Goal: Information Seeking & Learning: Learn about a topic

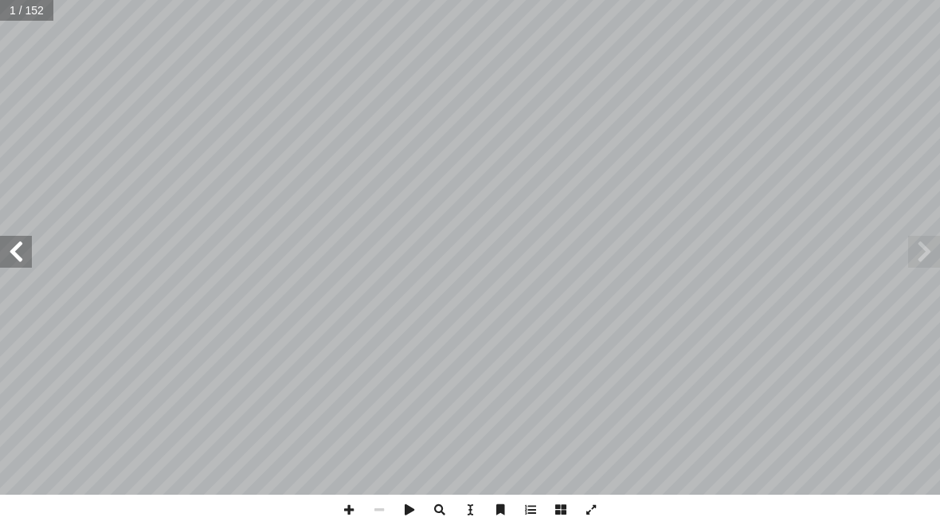
click at [16, 254] on span at bounding box center [16, 252] width 32 height 32
click at [25, 249] on span at bounding box center [16, 252] width 32 height 32
click at [17, 266] on span at bounding box center [16, 252] width 32 height 32
click at [10, 251] on span at bounding box center [16, 252] width 32 height 32
click at [18, 245] on span at bounding box center [16, 252] width 32 height 32
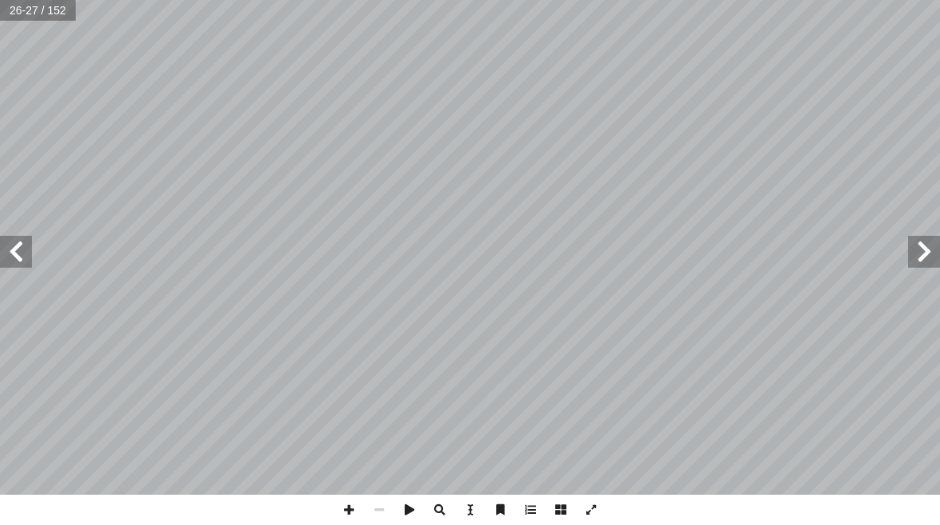
click at [20, 245] on span at bounding box center [16, 252] width 32 height 32
click at [24, 245] on span at bounding box center [16, 252] width 32 height 32
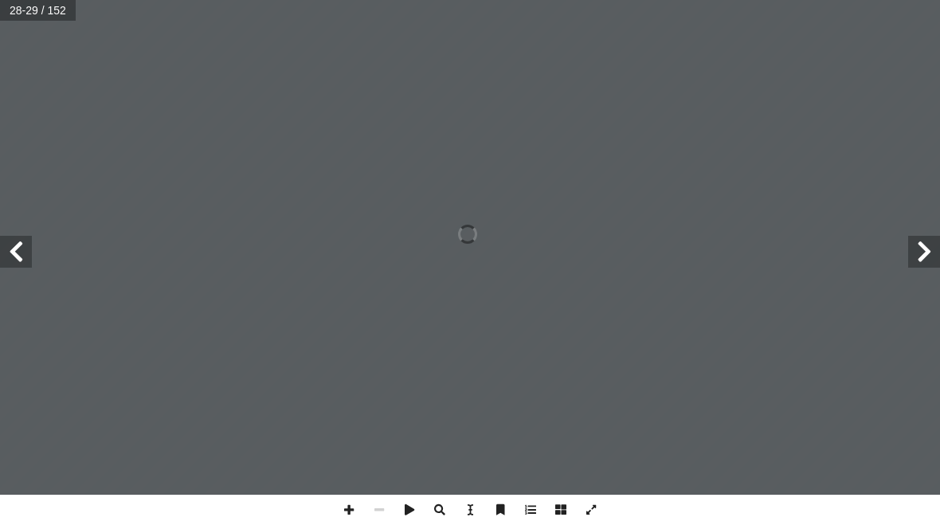
scroll to position [53, 140]
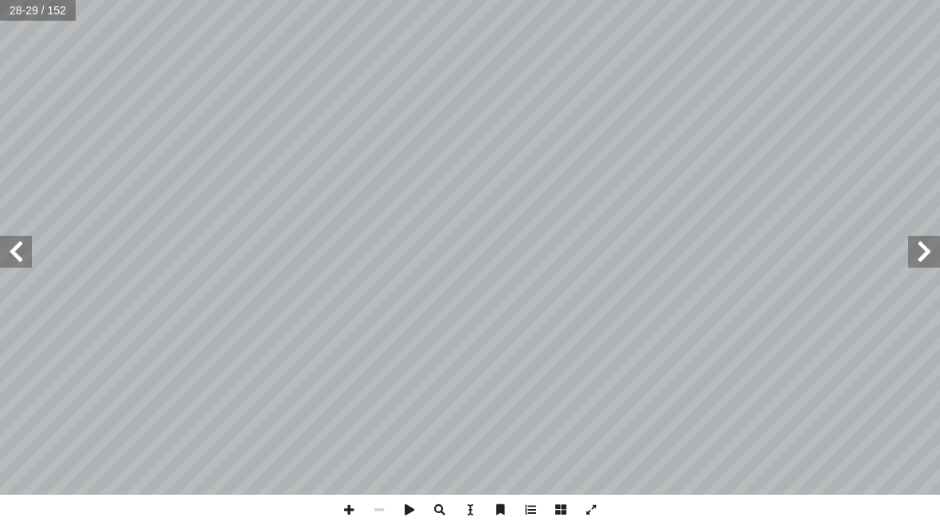
click at [921, 249] on span at bounding box center [924, 252] width 32 height 32
click at [921, 255] on span at bounding box center [924, 252] width 32 height 32
click at [912, 255] on span at bounding box center [924, 252] width 32 height 32
click at [10, 259] on span at bounding box center [16, 252] width 32 height 32
click at [21, 243] on span at bounding box center [16, 252] width 32 height 32
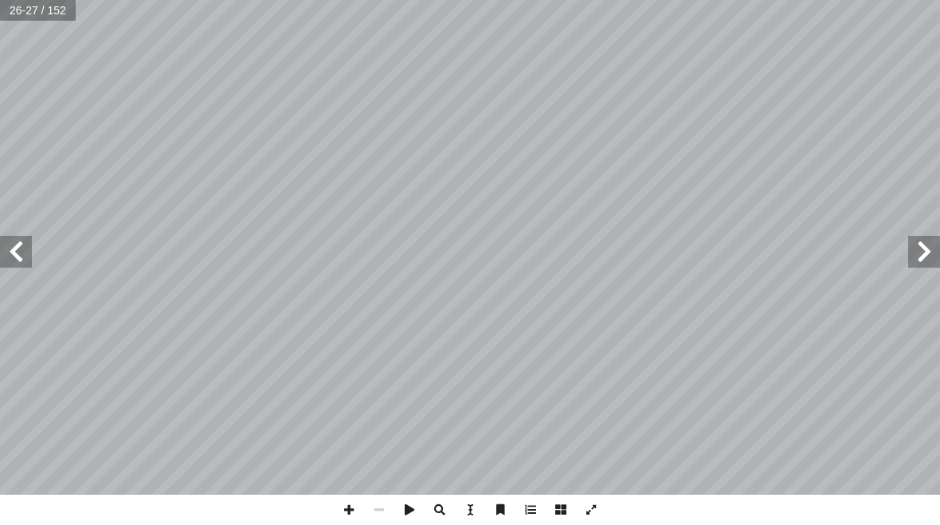
click at [16, 236] on span at bounding box center [16, 252] width 32 height 32
click at [22, 249] on span at bounding box center [16, 252] width 32 height 32
click at [912, 263] on span at bounding box center [924, 252] width 32 height 32
click at [912, 249] on span at bounding box center [924, 252] width 32 height 32
click at [908, 250] on span at bounding box center [924, 252] width 32 height 32
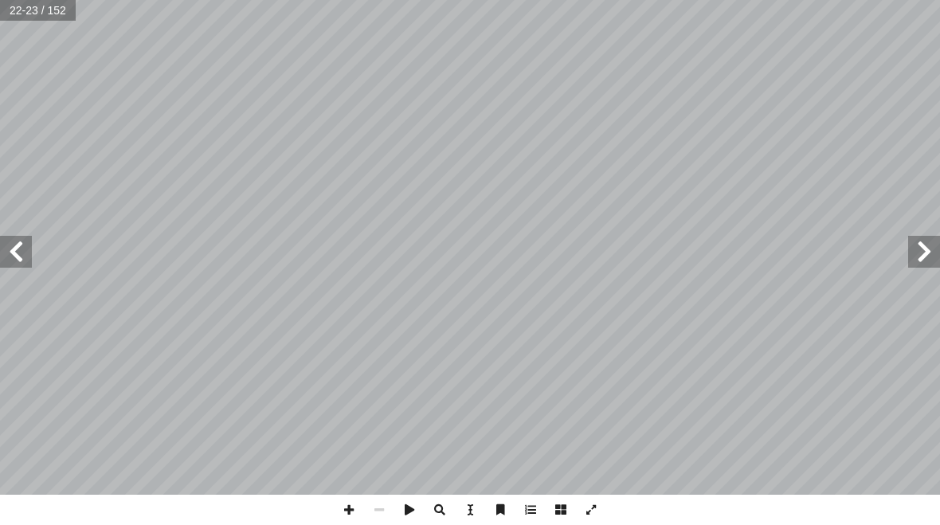
click at [7, 262] on span at bounding box center [16, 252] width 32 height 32
click at [14, 256] on span at bounding box center [16, 252] width 32 height 32
click at [14, 252] on span at bounding box center [16, 252] width 32 height 32
click at [916, 263] on span at bounding box center [924, 252] width 32 height 32
click at [913, 255] on span at bounding box center [924, 252] width 32 height 32
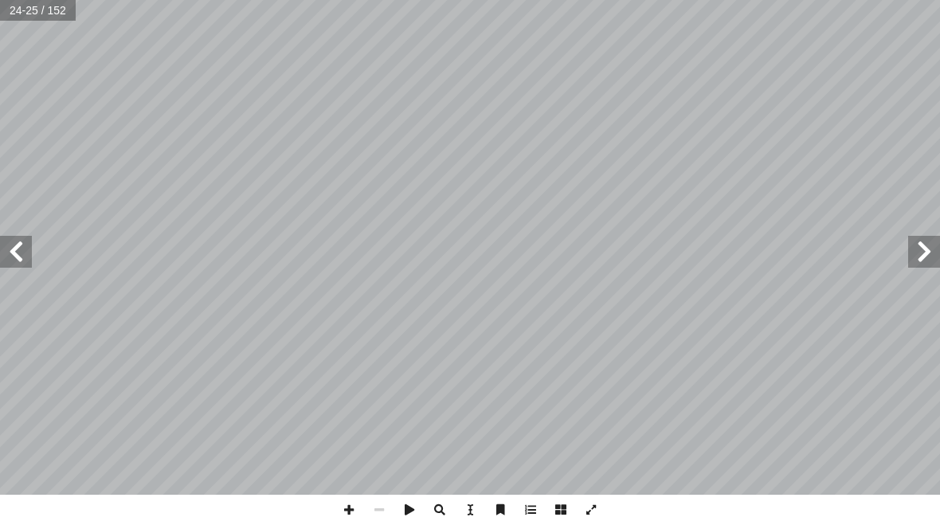
click at [10, 267] on span at bounding box center [16, 252] width 32 height 32
click at [27, 236] on span at bounding box center [16, 252] width 32 height 32
